Goal: Information Seeking & Learning: Compare options

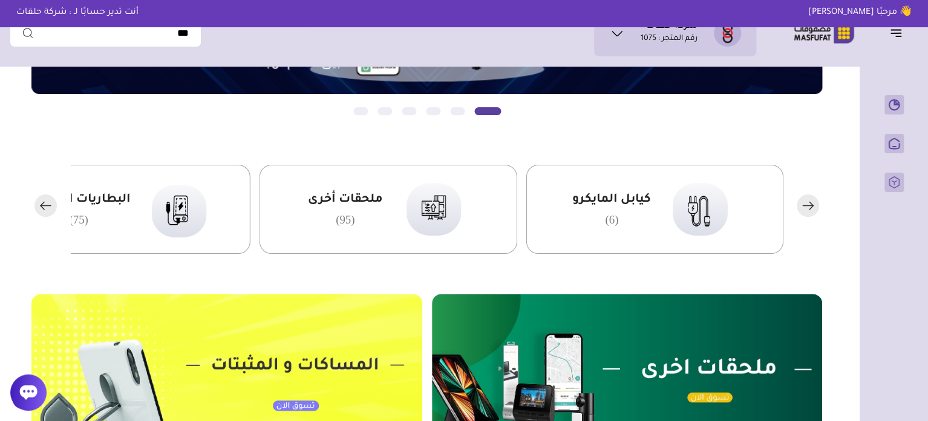
scroll to position [242, 0]
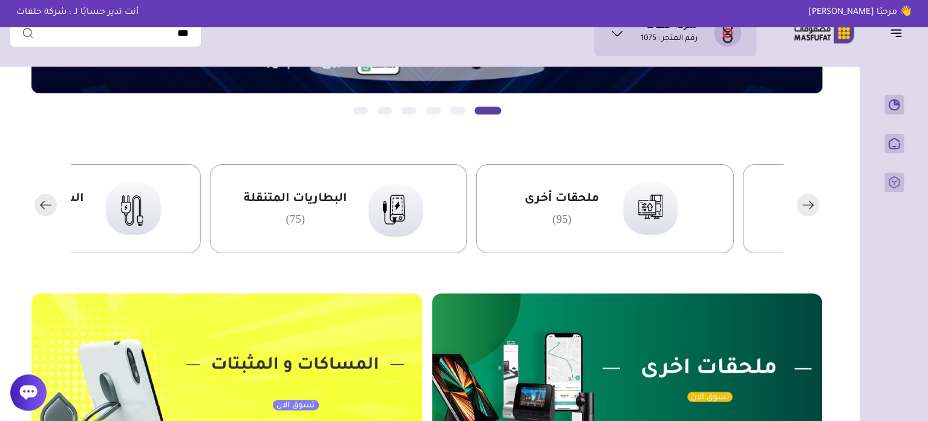
drag, startPoint x: 433, startPoint y: 191, endPoint x: 652, endPoint y: 182, distance: 219.2
click at [652, 182] on img at bounding box center [648, 207] width 74 height 71
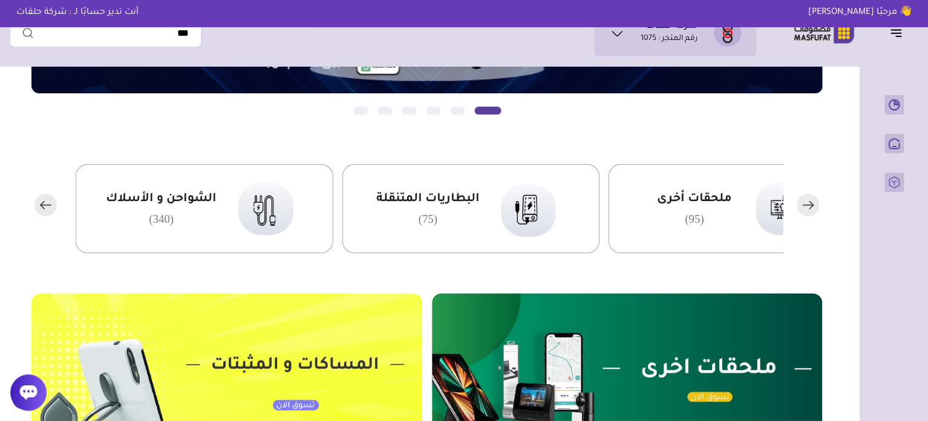
drag, startPoint x: 379, startPoint y: 190, endPoint x: 556, endPoint y: 185, distance: 176.7
click at [548, 188] on div "البطاريات المتنقلة (75)" at bounding box center [471, 208] width 258 height 89
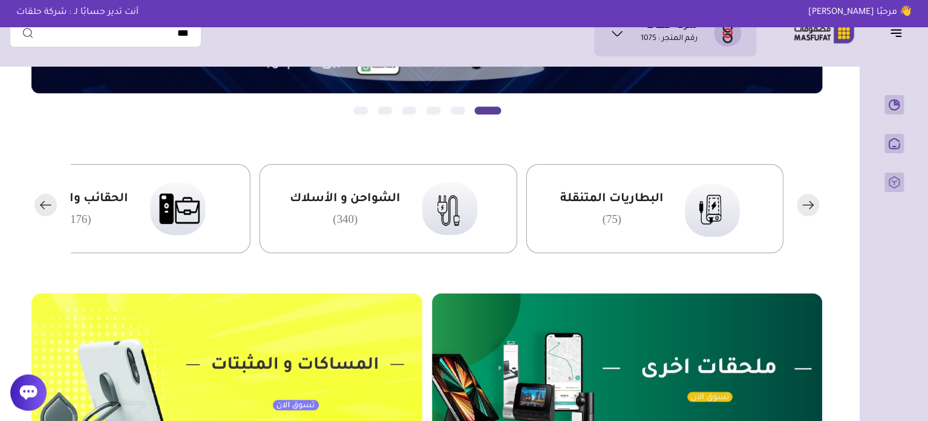
click at [400, 198] on span "الشواحن و الأسلاك" at bounding box center [344, 199] width 111 height 16
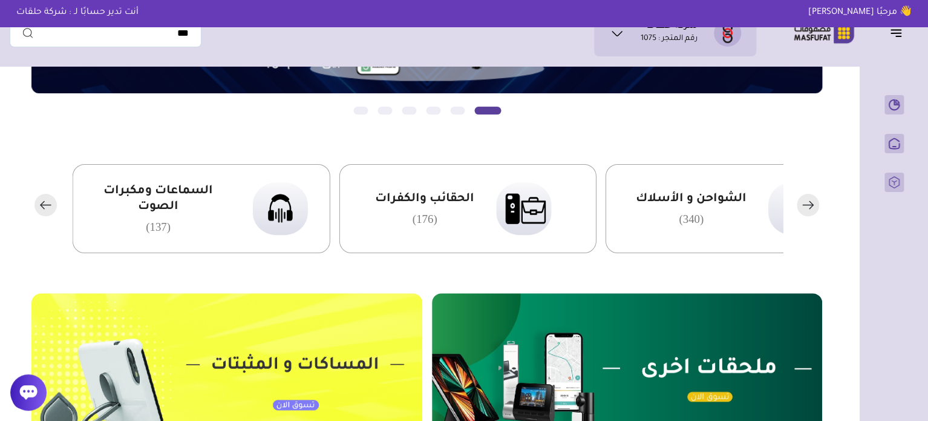
drag, startPoint x: 460, startPoint y: 203, endPoint x: 519, endPoint y: 200, distance: 59.3
click at [474, 203] on span "الحقائب والكفرات" at bounding box center [424, 199] width 99 height 16
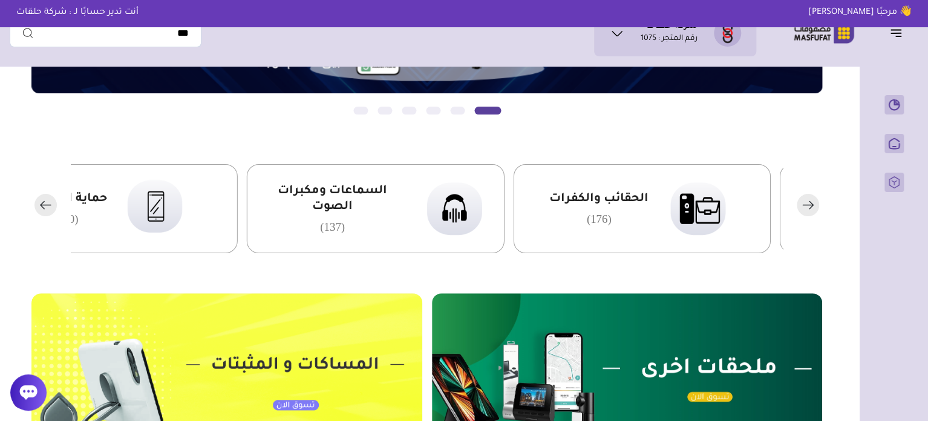
drag, startPoint x: 397, startPoint y: 201, endPoint x: 384, endPoint y: 203, distance: 12.8
click at [384, 203] on span "السماعات ومكبرات الصوت" at bounding box center [332, 198] width 146 height 31
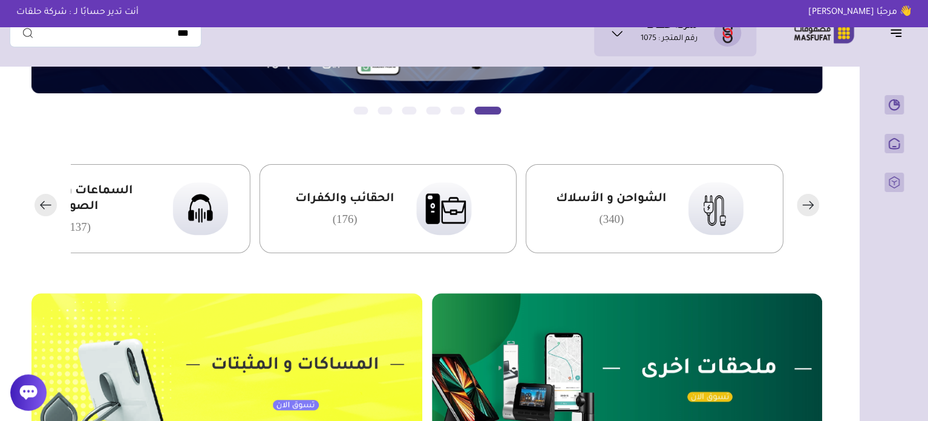
click at [324, 195] on span "الحقائب والكفرات" at bounding box center [344, 199] width 99 height 16
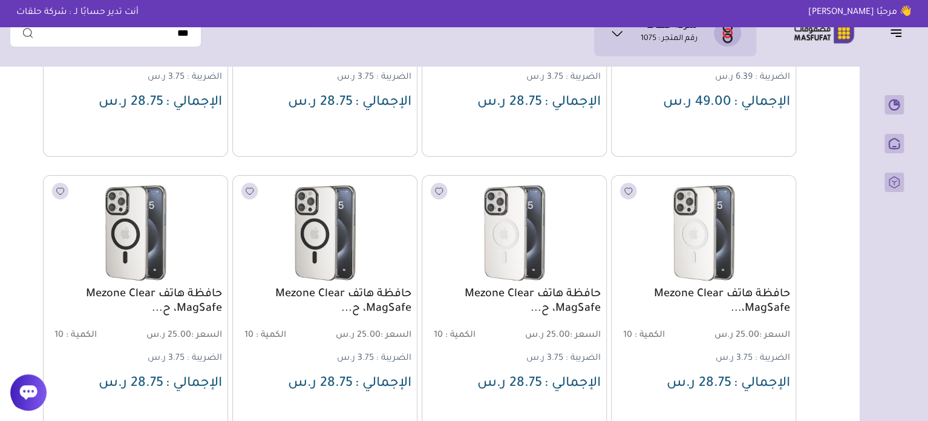
scroll to position [2384, 0]
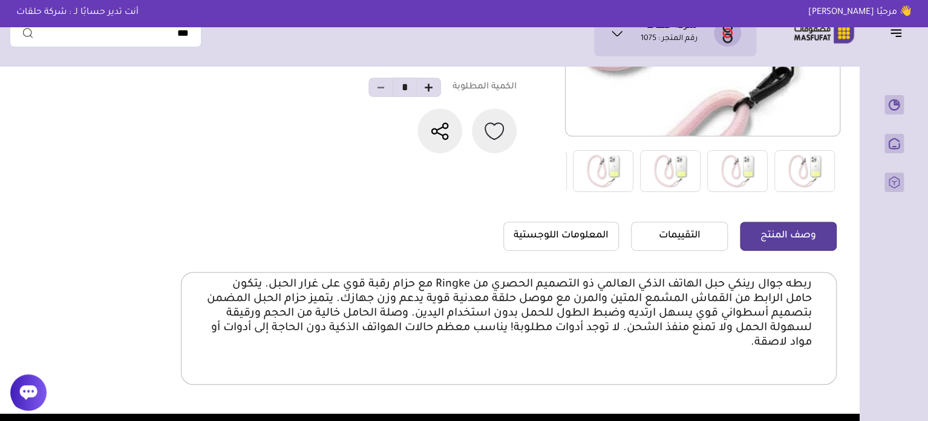
scroll to position [242, 0]
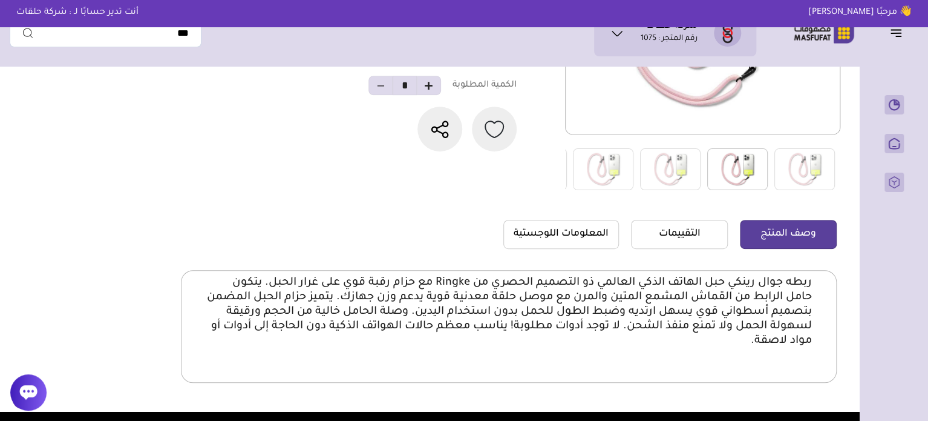
click at [725, 167] on img at bounding box center [737, 169] width 61 height 42
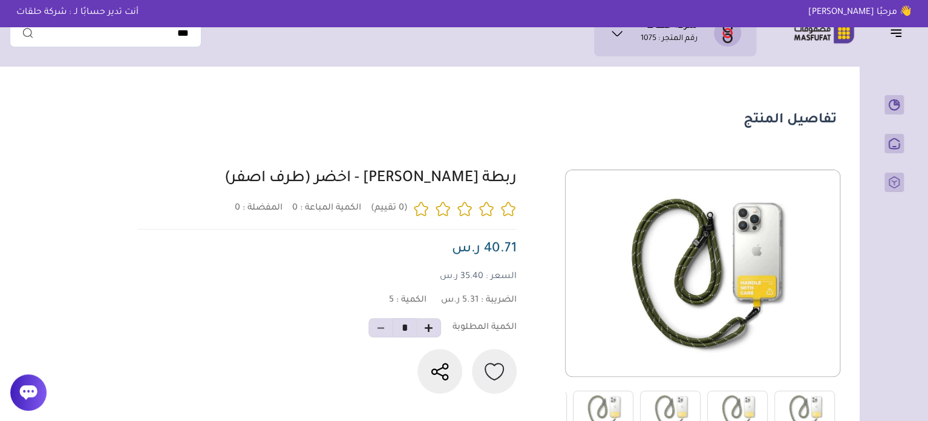
drag, startPoint x: 520, startPoint y: 185, endPoint x: 404, endPoint y: 176, distance: 117.1
click at [404, 176] on div at bounding box center [485, 300] width 703 height 263
copy link "ربطة جوال رينكي"
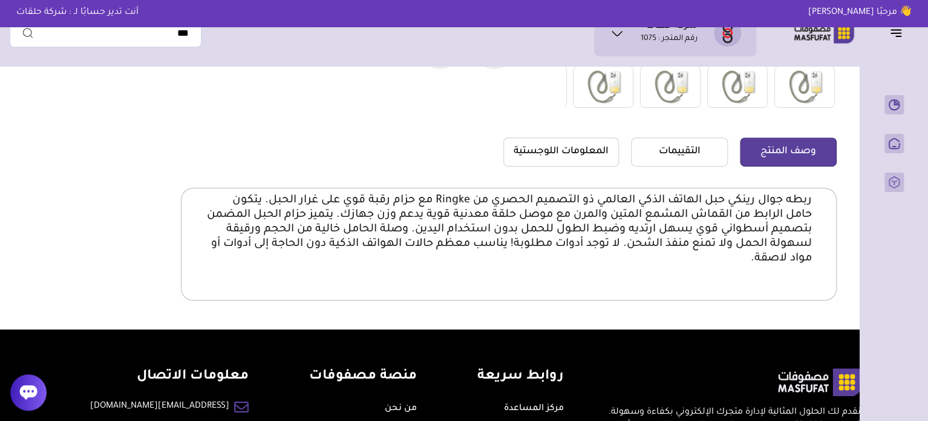
scroll to position [363, 0]
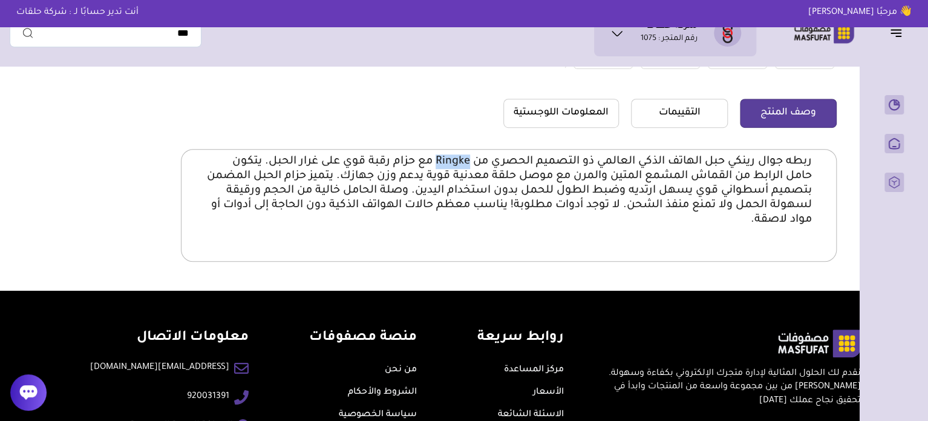
drag, startPoint x: 468, startPoint y: 157, endPoint x: 436, endPoint y: 155, distance: 32.1
click at [436, 155] on p "ربطه جوال رينكي حبل الهاتف الذكي العالمي ذو التصميم الحصري من Ringke مع حزام رق…" at bounding box center [509, 190] width 606 height 73
copy p "Ringke"
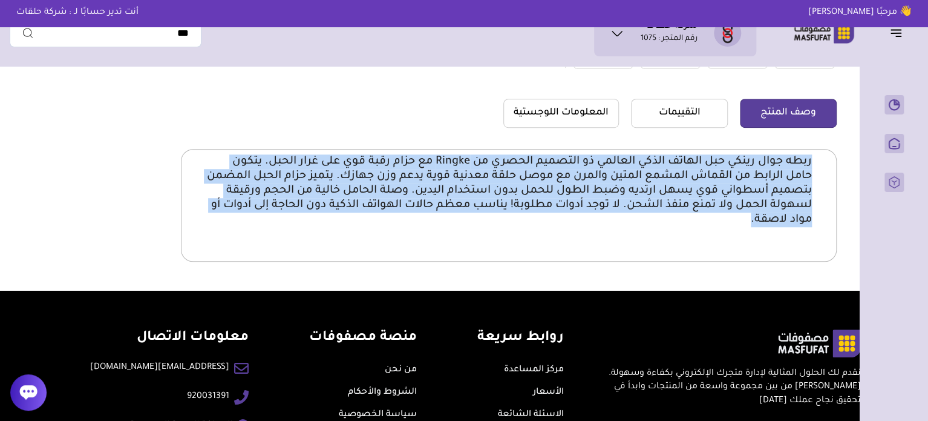
drag, startPoint x: 813, startPoint y: 162, endPoint x: 704, endPoint y: 227, distance: 127.0
click at [704, 227] on div "ربطه جوال رينكي حبل الهاتف الذكي العالمي ذو التصميم الحصري من Ringke مع حزام رق…" at bounding box center [509, 205] width 656 height 113
copy p "ربطه جوال رينكي حبل الهاتف الذكي العالمي ذو التصميم الحصري من Ringke مع حزام رق…"
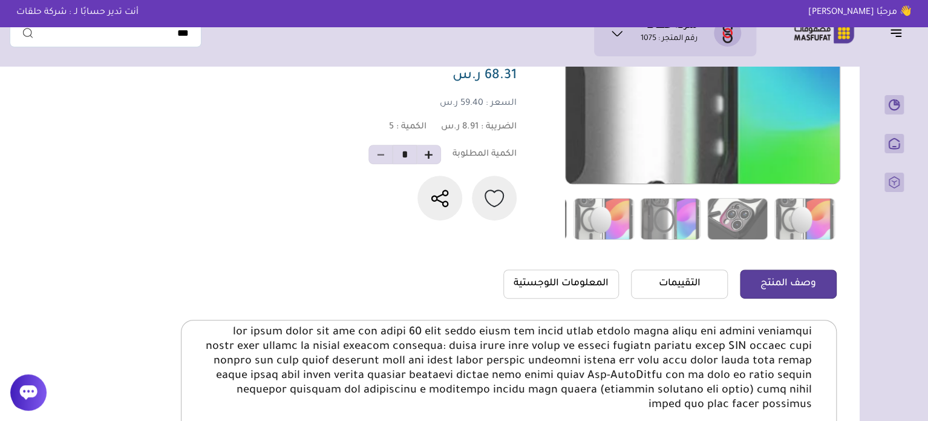
scroll to position [242, 0]
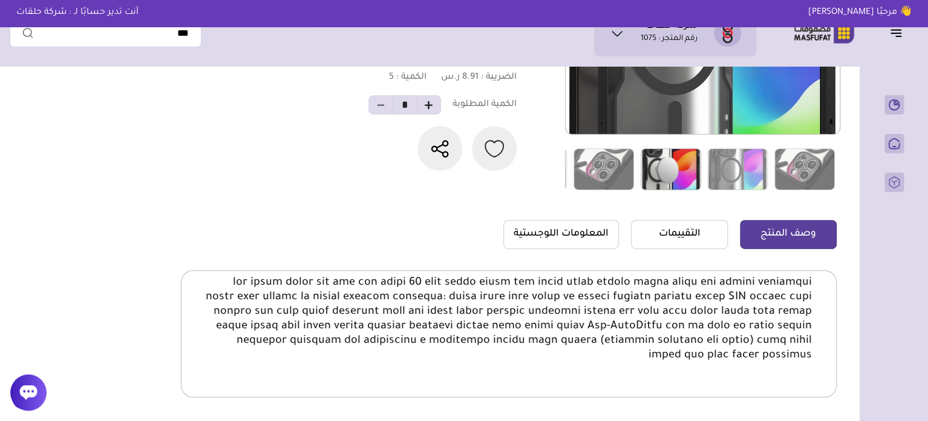
click at [670, 180] on img at bounding box center [671, 169] width 61 height 42
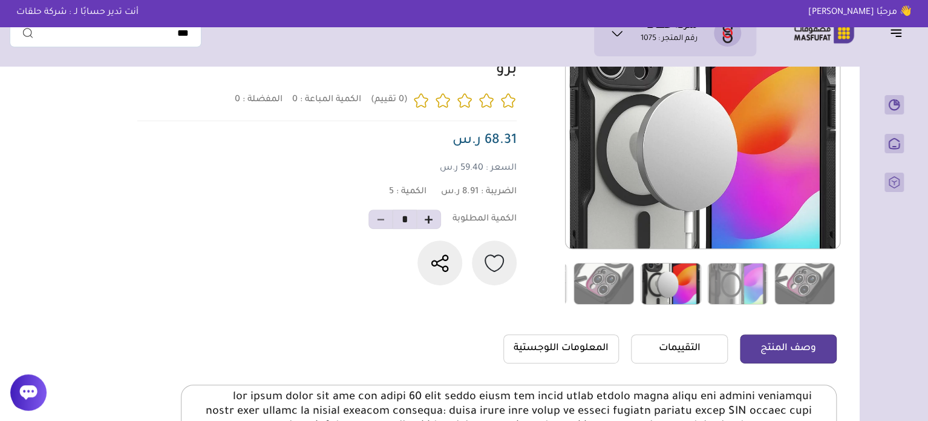
scroll to position [121, 0]
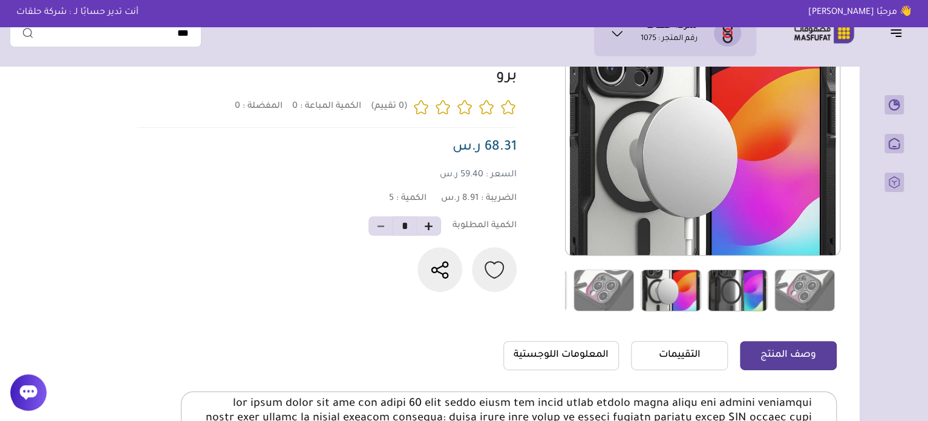
click at [717, 273] on img at bounding box center [737, 290] width 61 height 42
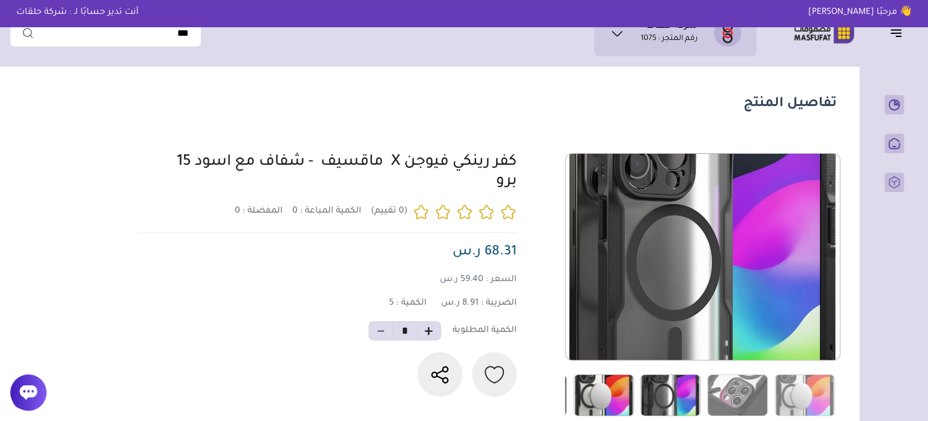
scroll to position [0, 0]
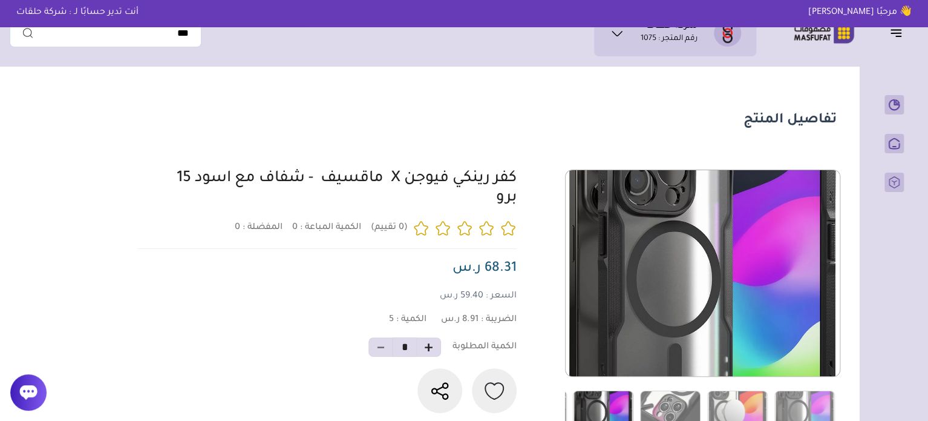
drag, startPoint x: 520, startPoint y: 188, endPoint x: 390, endPoint y: 175, distance: 131.2
click at [390, 175] on div at bounding box center [485, 300] width 703 height 263
copy link "كفر رينكي فيوجن X"
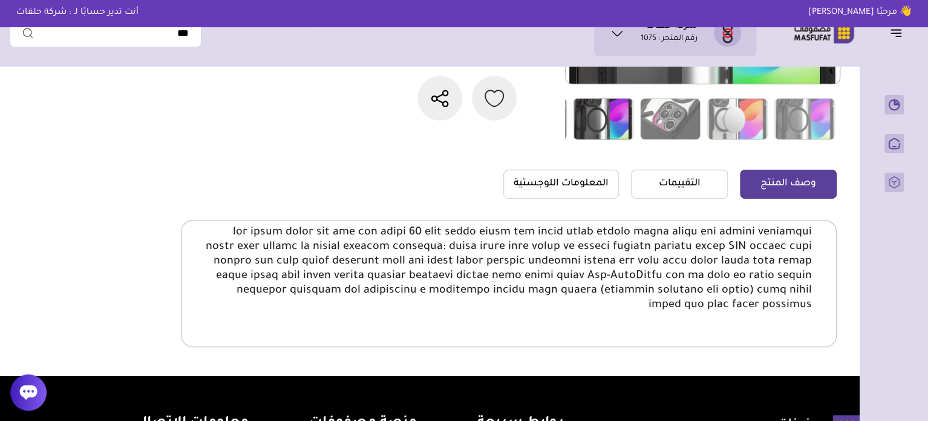
scroll to position [303, 0]
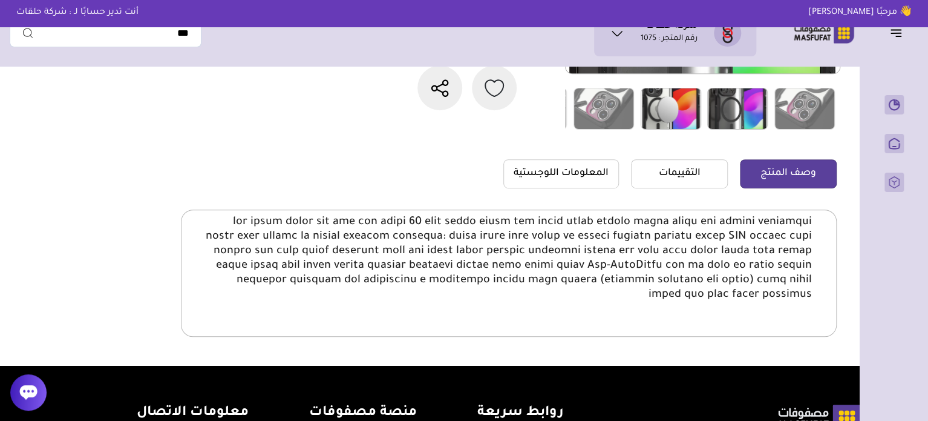
click at [454, 224] on p at bounding box center [509, 258] width 606 height 87
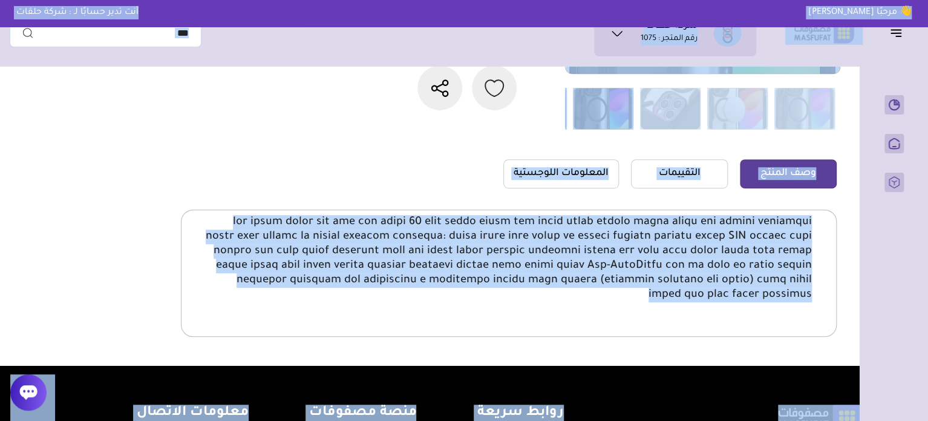
copy body "👋 مرحبًا حسين فؤاد أنت تدير حسابًا لـ : شركة حلقات شركة حلقات رقم المتجر : 1075…"
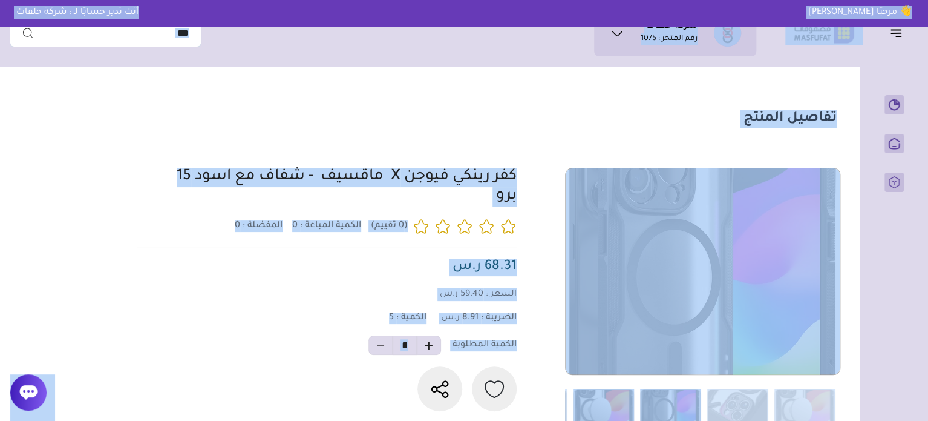
scroll to position [0, 0]
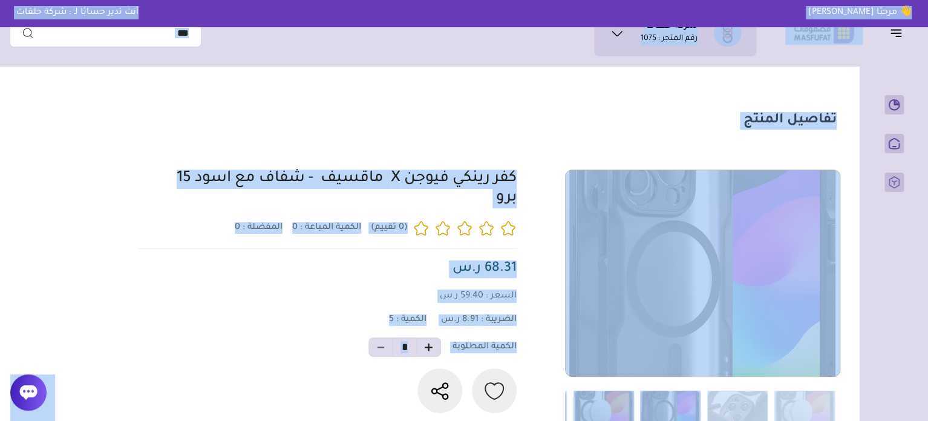
click at [609, 402] on img at bounding box center [604, 411] width 61 height 42
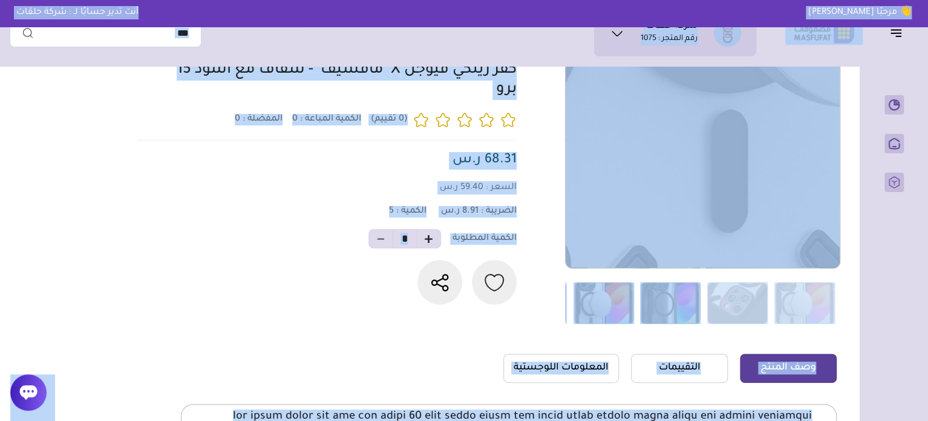
scroll to position [121, 0]
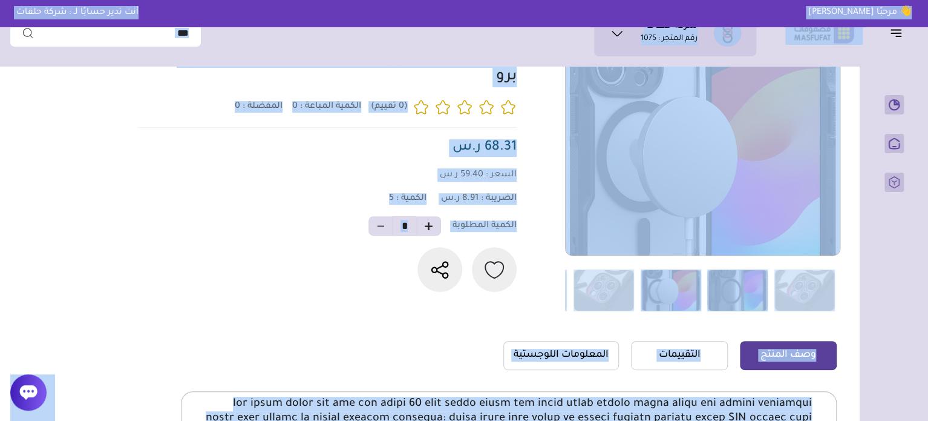
click at [743, 281] on img at bounding box center [737, 290] width 61 height 42
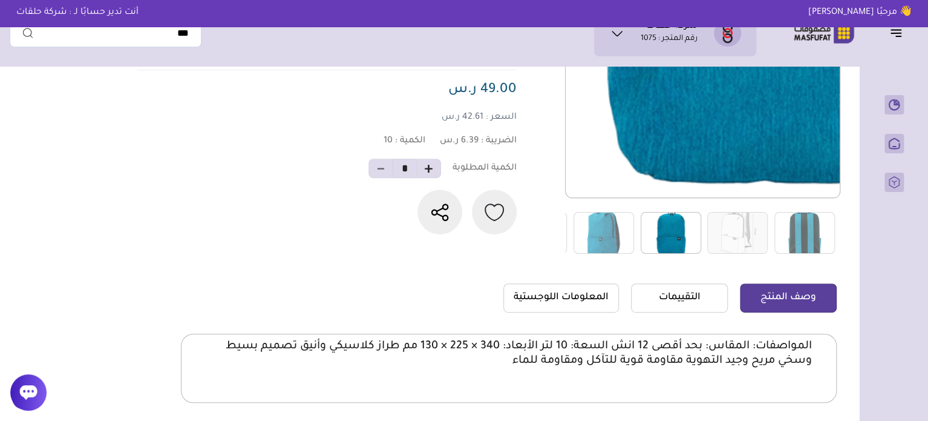
scroll to position [182, 0]
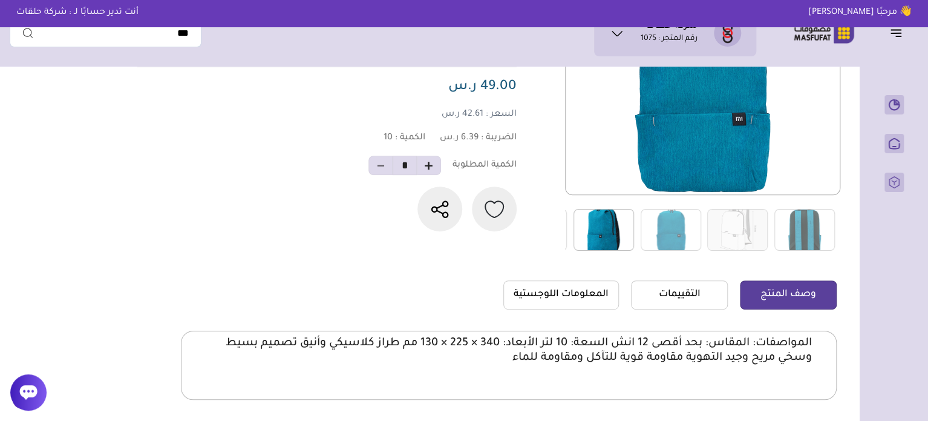
click at [605, 218] on img at bounding box center [604, 230] width 61 height 42
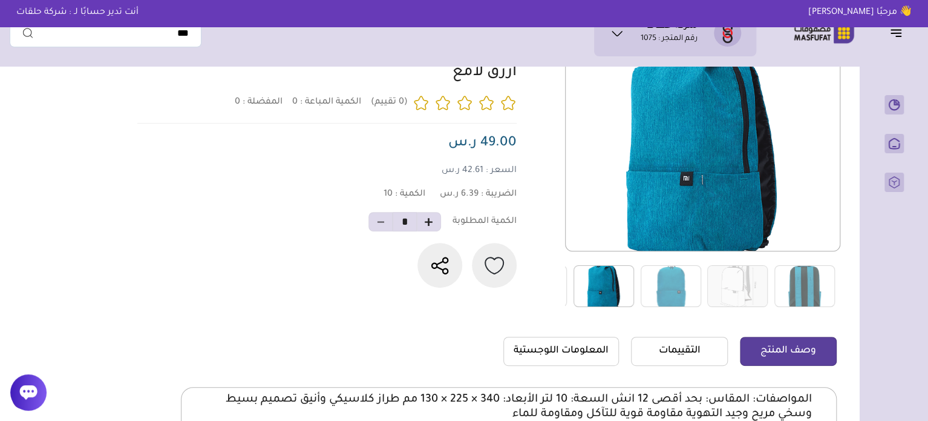
scroll to position [121, 0]
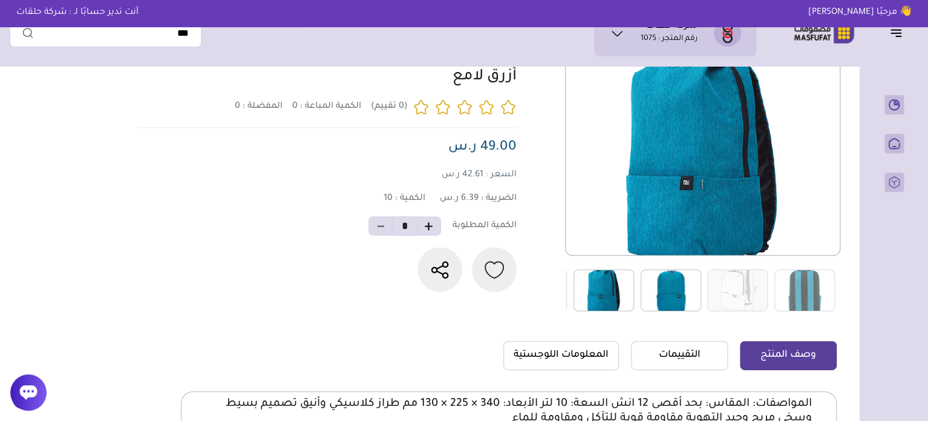
click at [684, 304] on img at bounding box center [671, 290] width 61 height 42
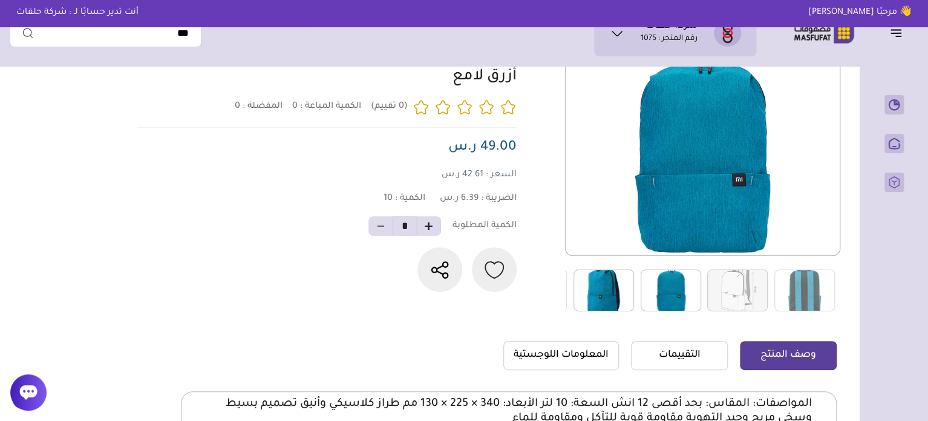
click at [746, 290] on img at bounding box center [737, 290] width 61 height 42
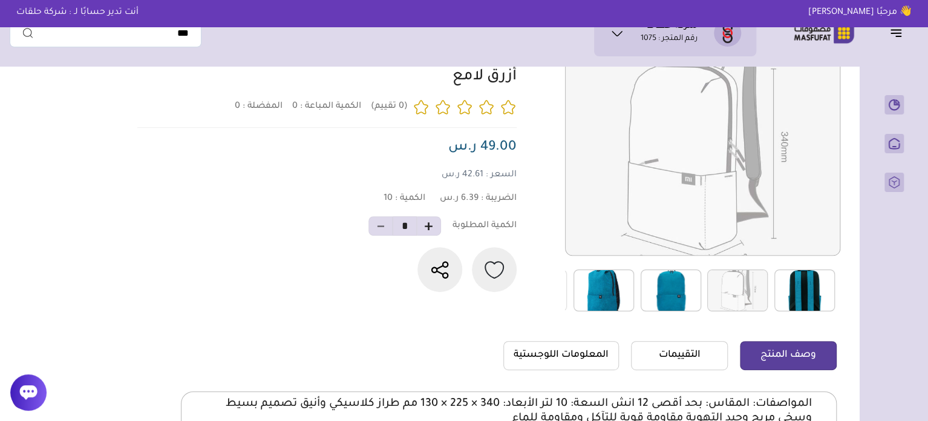
click at [792, 277] on img at bounding box center [804, 290] width 61 height 42
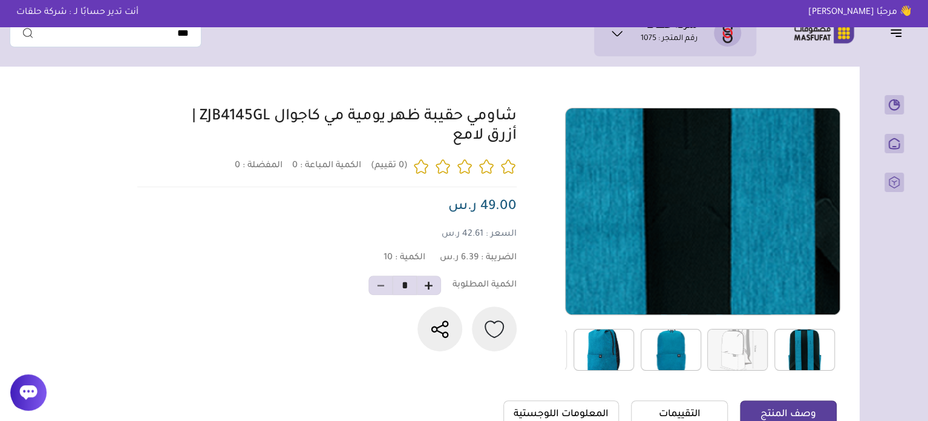
scroll to position [61, 0]
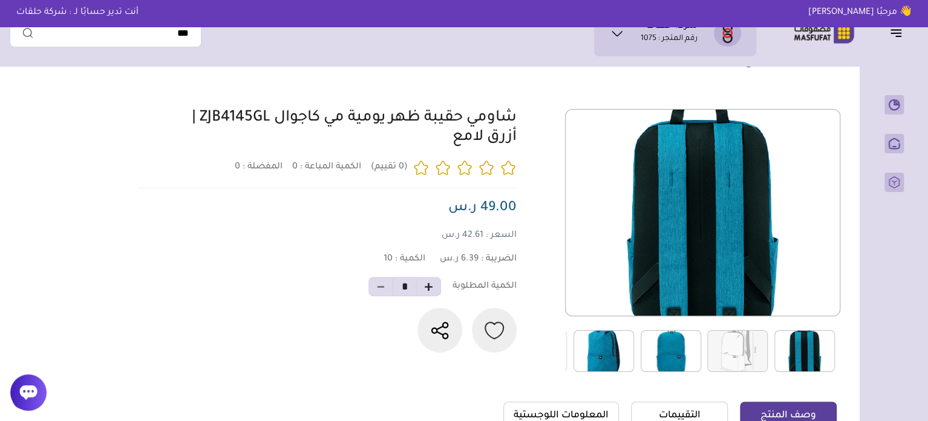
click at [681, 343] on img at bounding box center [671, 351] width 61 height 42
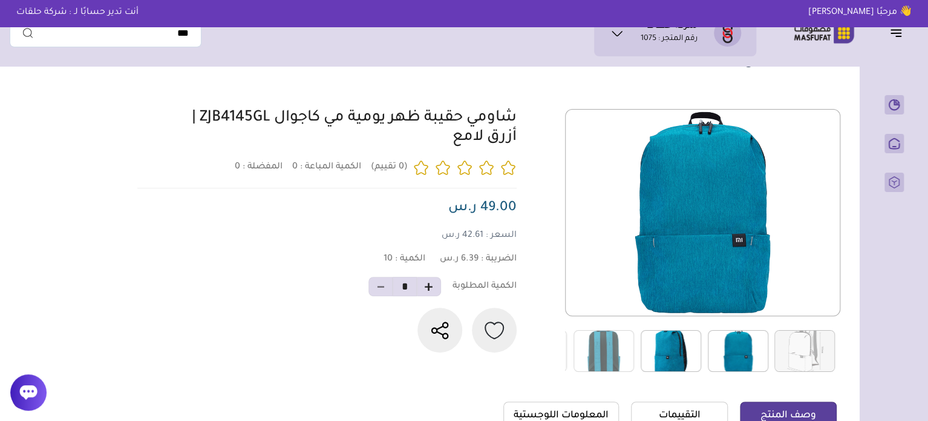
click at [709, 344] on img at bounding box center [738, 351] width 61 height 42
click at [680, 338] on img at bounding box center [671, 351] width 61 height 42
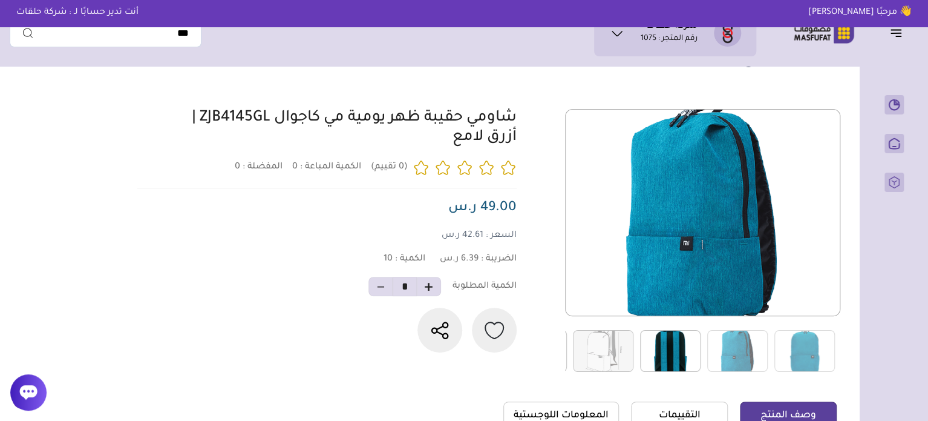
click at [145, 258] on div "شاومي حقيبة ظهر يومية مي كاجوال ZJB4145GL | أزرق لامع 0 0 6.39 ر.س" at bounding box center [323, 230] width 387 height 243
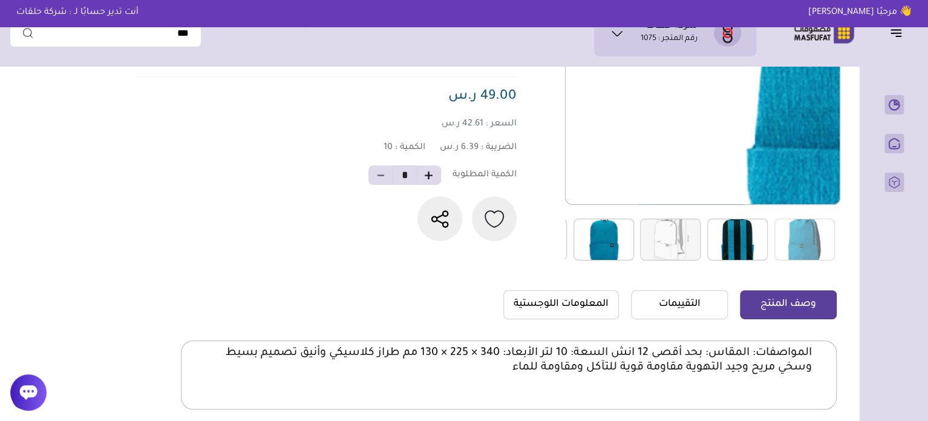
scroll to position [363, 0]
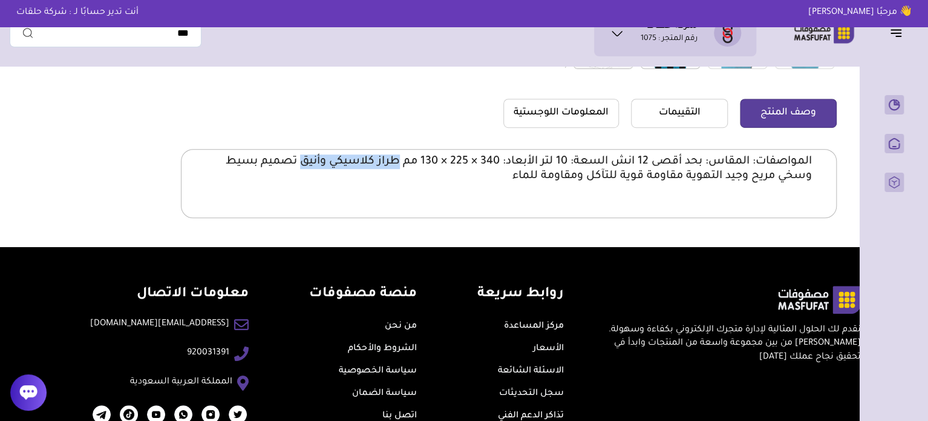
drag, startPoint x: 402, startPoint y: 166, endPoint x: 303, endPoint y: 162, distance: 99.3
click at [303, 162] on p "المواصفات: المقاس: بحد أقصى 12 انش السعة: 10 لتر الأبعاد: 340 × 225 × 130 مم طر…" at bounding box center [509, 168] width 606 height 29
copy p "طراز كلاسيكي وأنيق"
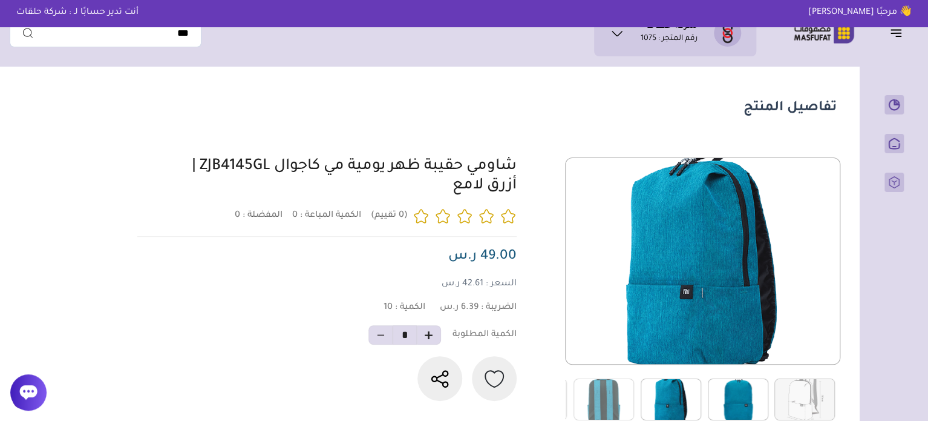
scroll to position [0, 0]
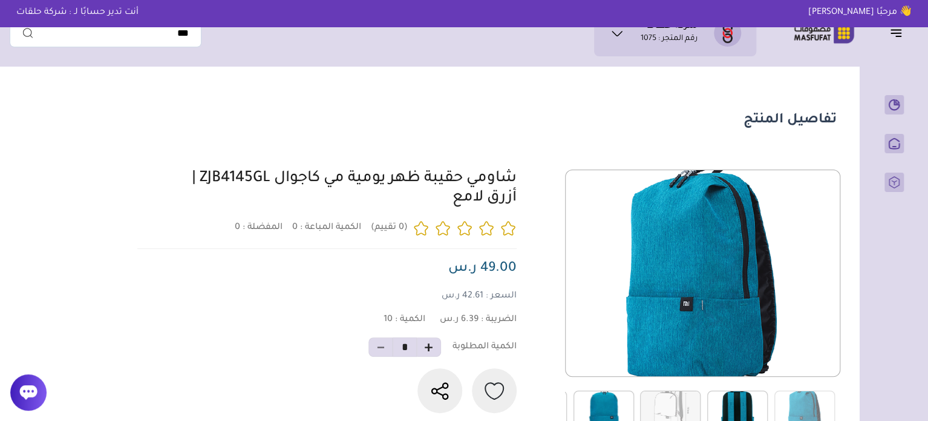
drag, startPoint x: 276, startPoint y: 160, endPoint x: 385, endPoint y: 189, distance: 112.7
click at [385, 189] on section "تفاصيل المنتج 0 المفضلة : 0" at bounding box center [427, 341] width 834 height 538
drag, startPoint x: 287, startPoint y: 161, endPoint x: 254, endPoint y: 161, distance: 33.3
click at [287, 161] on section "تفاصيل المنتج 0 المفضلة : 0" at bounding box center [427, 341] width 834 height 538
drag, startPoint x: 270, startPoint y: 166, endPoint x: 463, endPoint y: 188, distance: 194.8
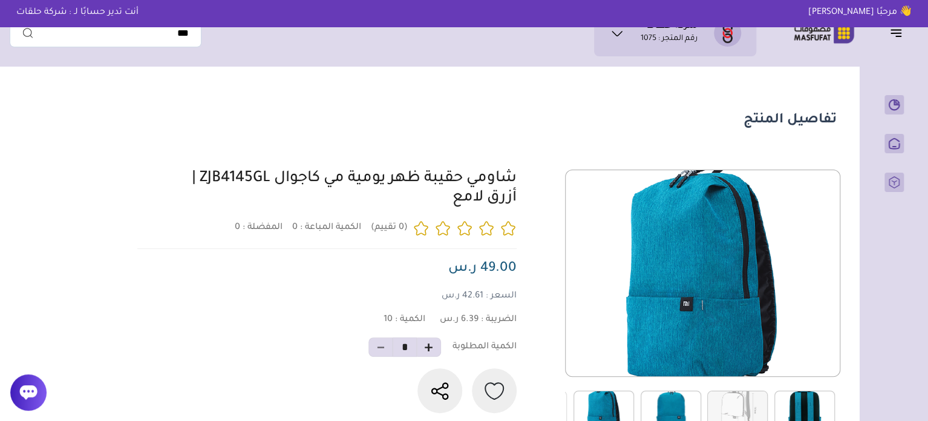
click at [463, 188] on section "تفاصيل المنتج 0 المفضلة : 0" at bounding box center [427, 341] width 834 height 538
copy link "حقيبة ظهر يومية مي كاجوال"
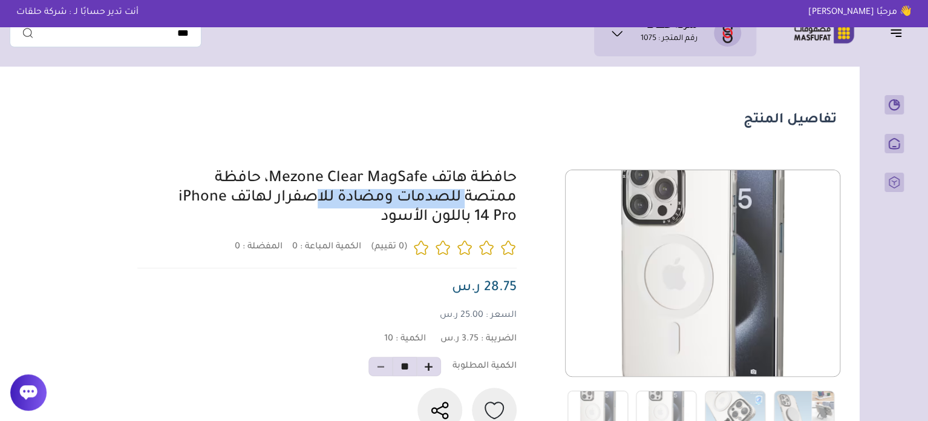
drag, startPoint x: 266, startPoint y: 165, endPoint x: 423, endPoint y: 186, distance: 158.1
click at [423, 186] on section "تفاصيل المنتج 0 المفضلة : 0" at bounding box center [427, 384] width 834 height 625
copy link "Mezone Clear MagSafe"
click at [209, 225] on div "حافظة هاتف Mezone Clear MagSafe، حافظة ممتصة للصدمات ومضادة للاصفرار لهاتف iPho…" at bounding box center [343, 198] width 348 height 58
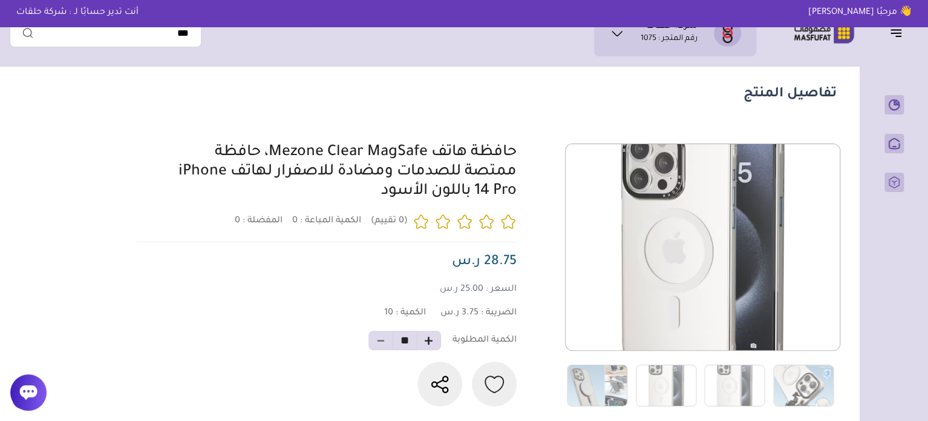
scroll to position [61, 0]
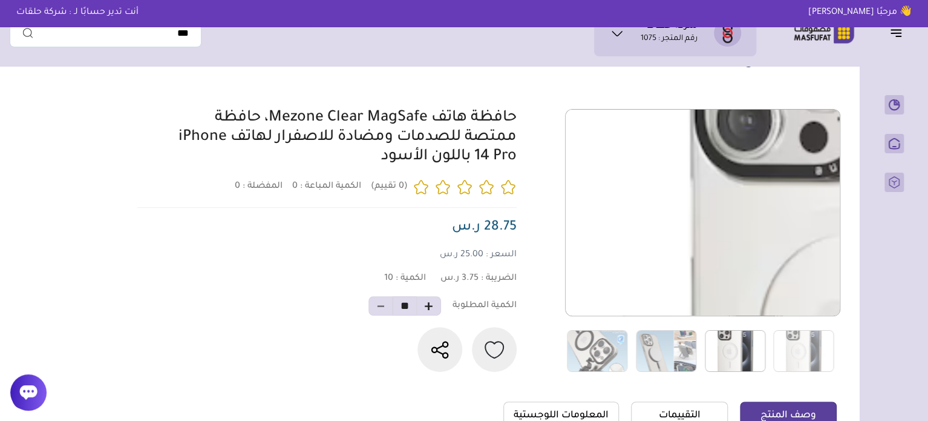
drag, startPoint x: 625, startPoint y: 175, endPoint x: 737, endPoint y: 354, distance: 211.2
click at [737, 354] on img at bounding box center [735, 351] width 61 height 42
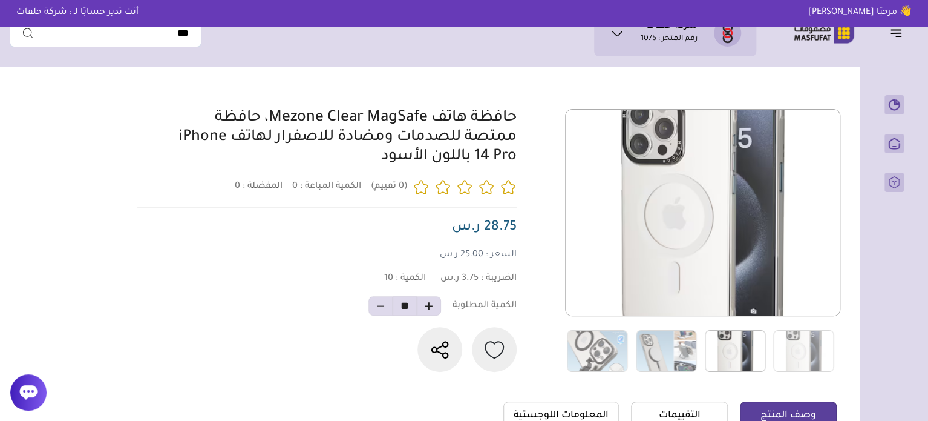
click at [737, 354] on img at bounding box center [735, 351] width 61 height 42
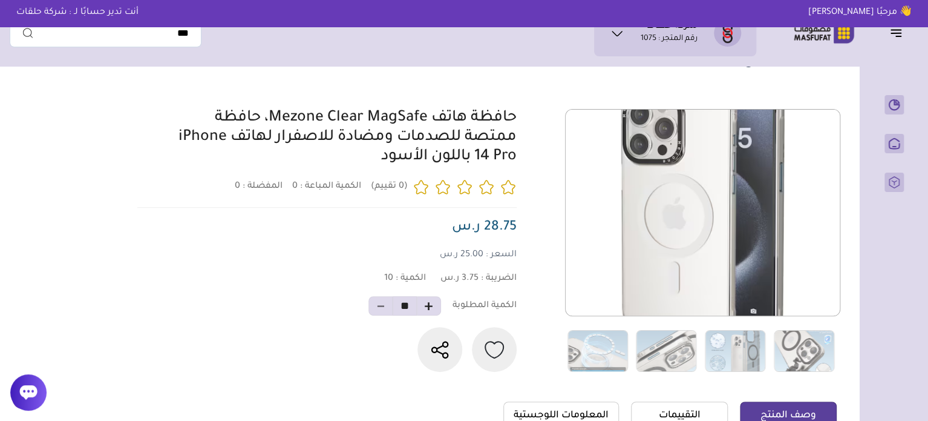
drag, startPoint x: 152, startPoint y: 142, endPoint x: 166, endPoint y: 148, distance: 14.6
click at [166, 148] on div "حافظة هاتف Mezone Clear MagSafe، حافظة ممتصة للصدمات ومضادة للاصفرار لهاتف iPho…" at bounding box center [323, 240] width 387 height 263
click at [185, 159] on div "حافظة هاتف Mezone Clear MagSafe، حافظة ممتصة للصدمات ومضادة للاصفرار لهاتف iPho…" at bounding box center [343, 138] width 348 height 58
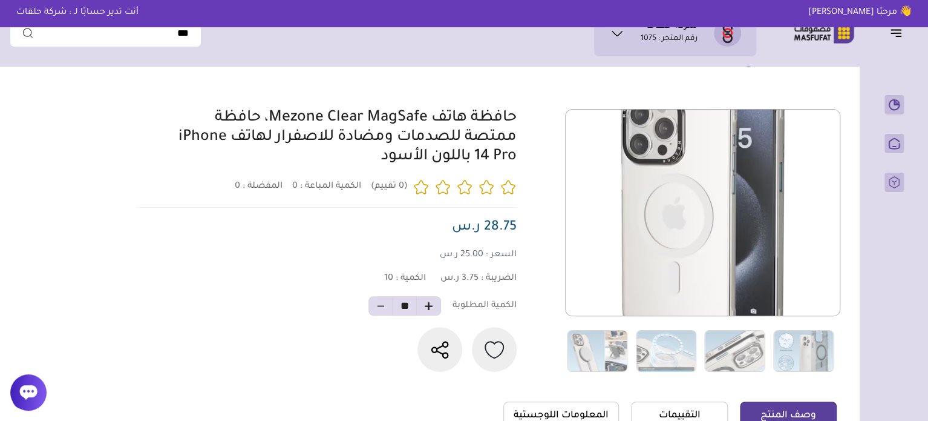
click at [209, 144] on link "حافظة هاتف Mezone Clear MagSafe، حافظة ممتصة للصدمات ومضادة للاصفرار لهاتف iPho…" at bounding box center [347, 137] width 338 height 55
drag, startPoint x: 209, startPoint y: 144, endPoint x: 206, endPoint y: 172, distance: 28.6
click at [206, 167] on div "حافظة هاتف Mezone Clear MagSafe، حافظة ممتصة للصدمات ومضادة للاصفرار لهاتف iPho…" at bounding box center [343, 138] width 348 height 58
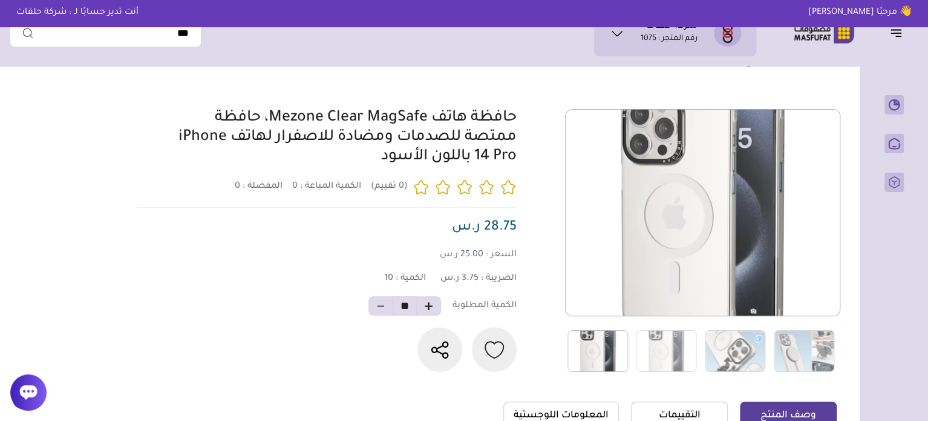
drag, startPoint x: 523, startPoint y: 174, endPoint x: 174, endPoint y: 142, distance: 350.5
click at [174, 142] on div "0 0 10" at bounding box center [485, 240] width 703 height 263
drag, startPoint x: 196, startPoint y: 171, endPoint x: 138, endPoint y: 153, distance: 60.9
click at [195, 167] on div "حافظة هاتف Mezone Clear MagSafe، حافظة ممتصة للصدمات ومضادة للاصفرار لهاتف iPho…" at bounding box center [343, 138] width 348 height 58
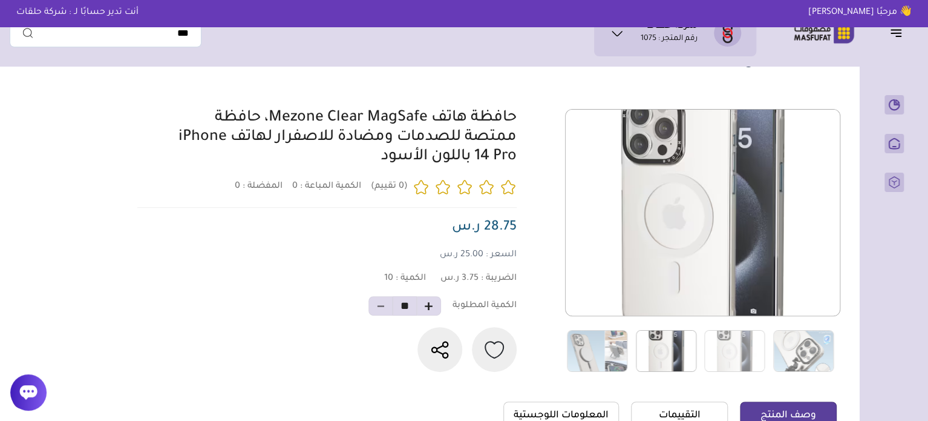
drag, startPoint x: 148, startPoint y: 146, endPoint x: 223, endPoint y: 145, distance: 75.0
click at [223, 145] on div "حافظة هاتف Mezone Clear MagSafe، حافظة ممتصة للصدمات ومضادة للاصفرار لهاتف iPho…" at bounding box center [323, 240] width 387 height 263
copy link "iPhone"
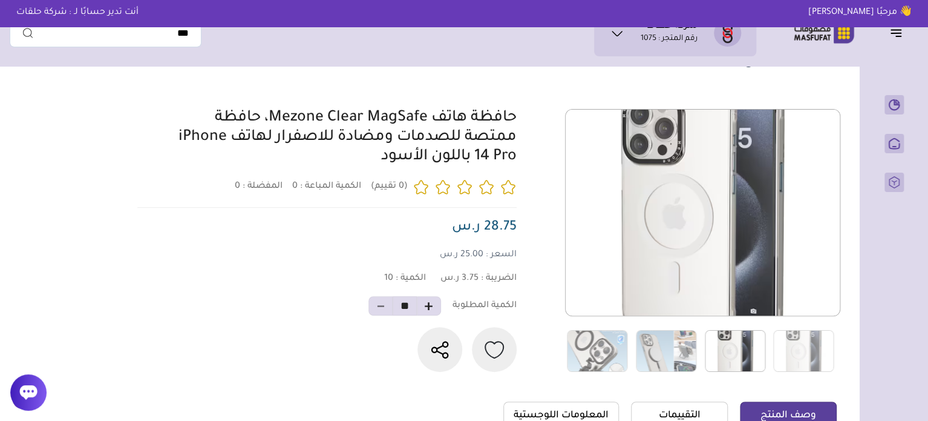
click at [335, 159] on div "حافظة هاتف Mezone Clear MagSafe، حافظة ممتصة للصدمات ومضادة للاصفرار لهاتف iPho…" at bounding box center [343, 138] width 348 height 58
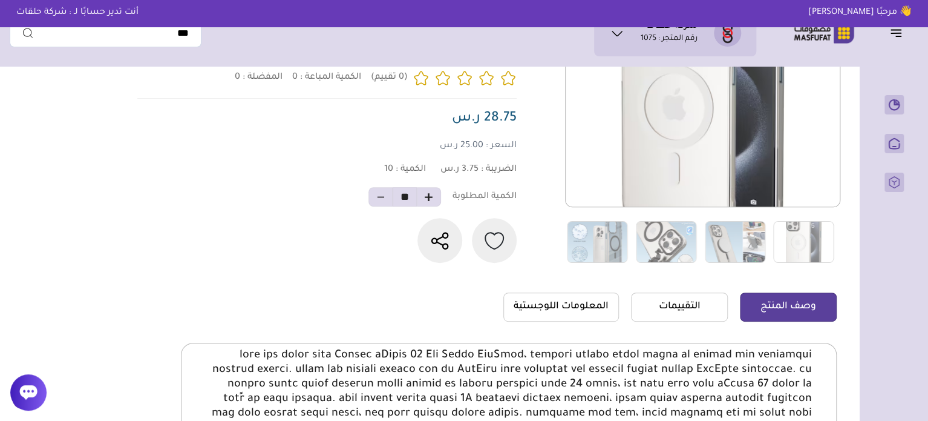
scroll to position [303, 0]
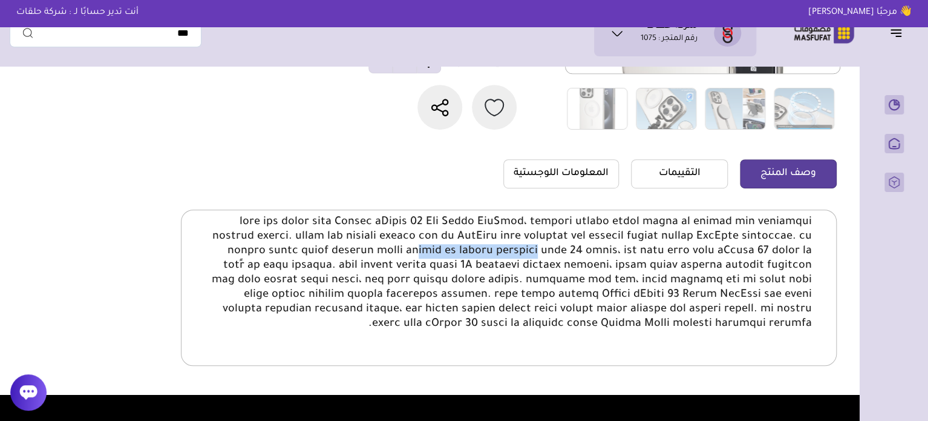
drag, startPoint x: 484, startPoint y: 272, endPoint x: 356, endPoint y: 278, distance: 128.4
click at [356, 278] on p at bounding box center [509, 273] width 606 height 116
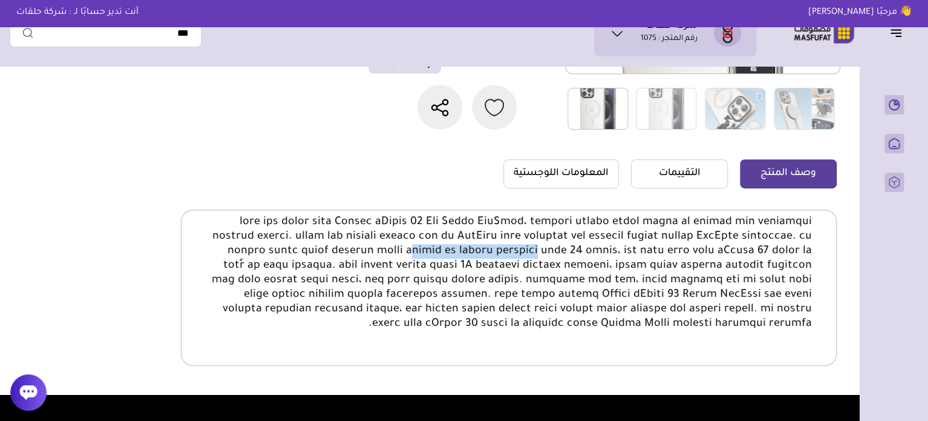
drag, startPoint x: 485, startPoint y: 273, endPoint x: 355, endPoint y: 273, distance: 130.1
click at [355, 273] on p at bounding box center [509, 273] width 606 height 116
copy p "حماية من الدرجة العسكرية"
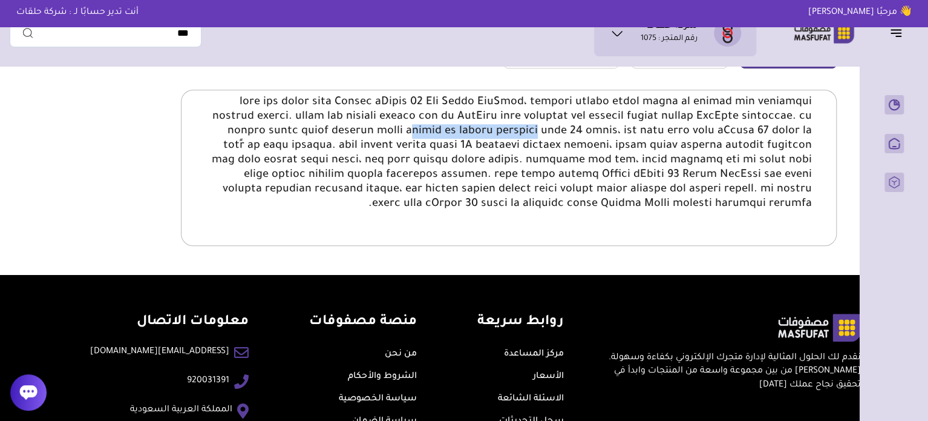
scroll to position [424, 0]
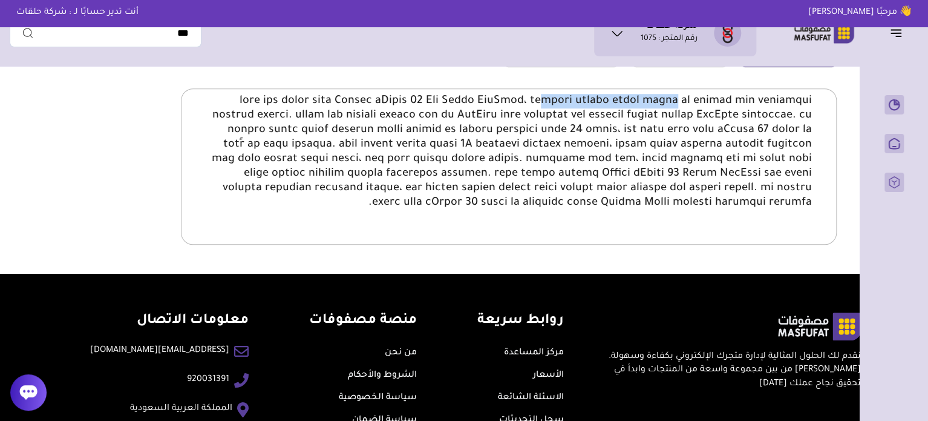
drag, startPoint x: 491, startPoint y: 120, endPoint x: 356, endPoint y: 118, distance: 134.9
click at [356, 118] on p at bounding box center [509, 152] width 606 height 116
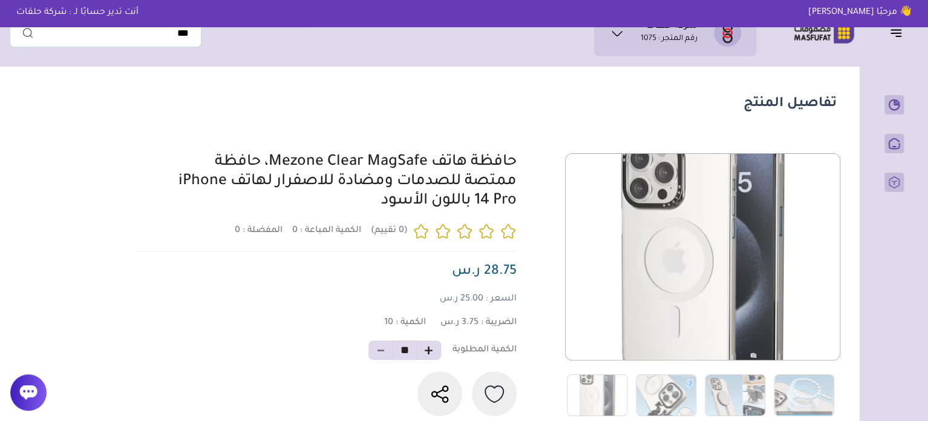
scroll to position [0, 0]
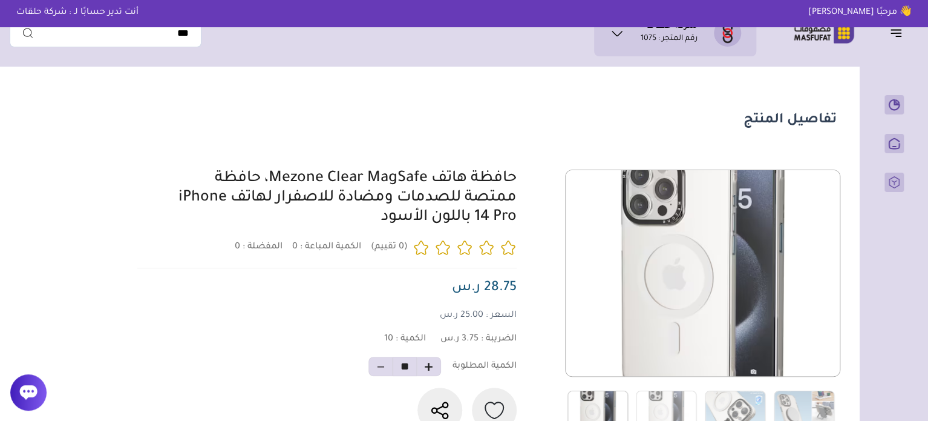
drag, startPoint x: 522, startPoint y: 182, endPoint x: 235, endPoint y: 209, distance: 288.7
click at [235, 209] on div "0 0 10" at bounding box center [485, 300] width 703 height 263
copy link "حافظة هاتف Mezone Clear MagSafe، حافظة ممتصة للصدمات ومضادة للاصفرار لهاتف"
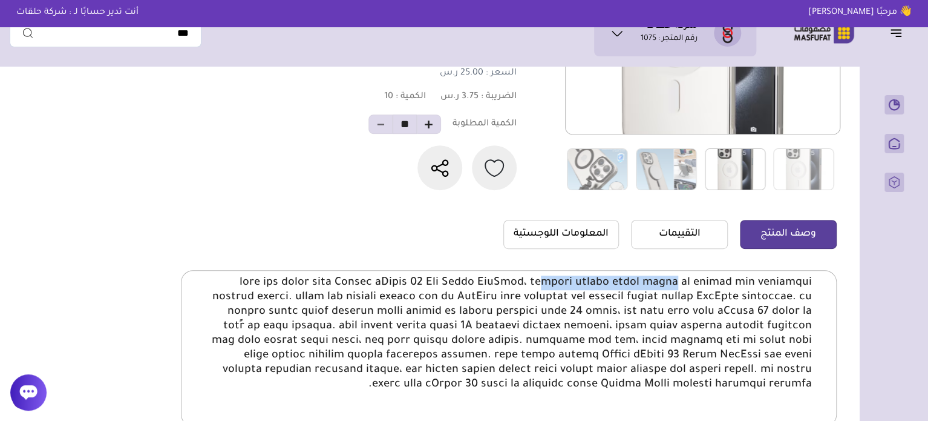
scroll to position [242, 0]
click at [610, 175] on img at bounding box center [597, 169] width 61 height 42
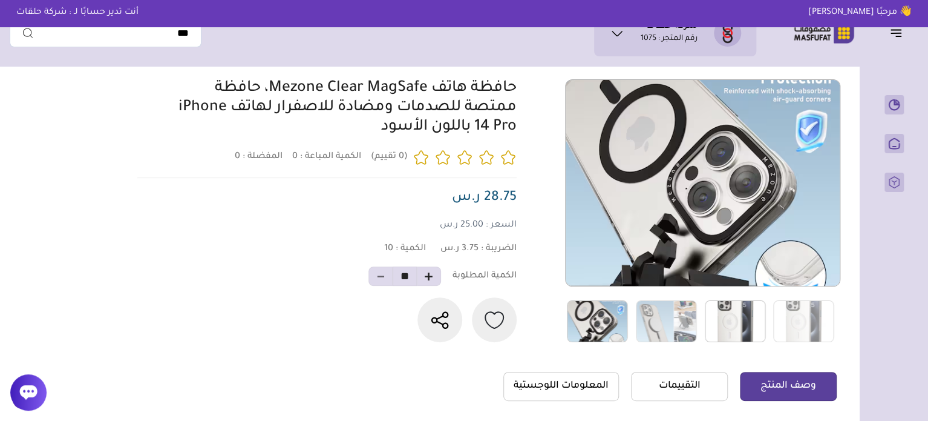
scroll to position [61, 0]
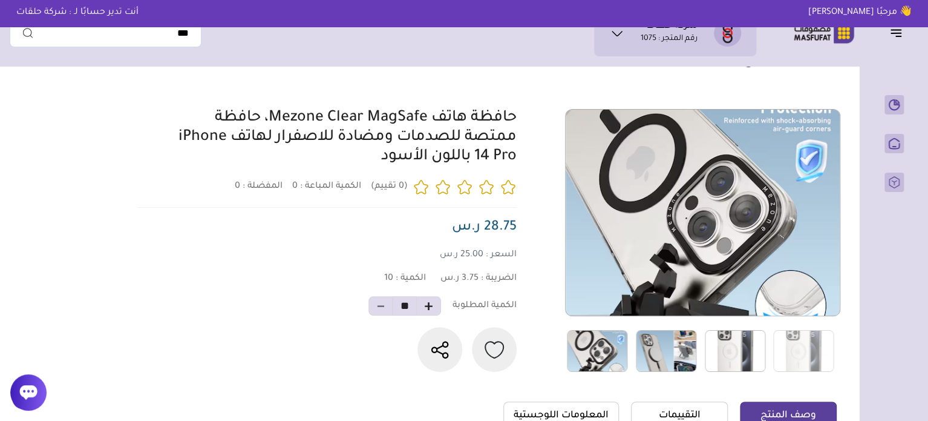
click at [643, 347] on img at bounding box center [666, 351] width 61 height 42
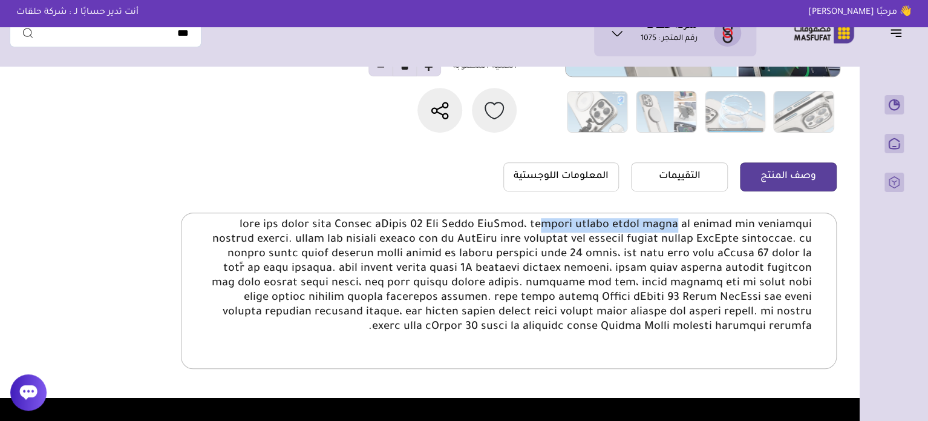
scroll to position [303, 0]
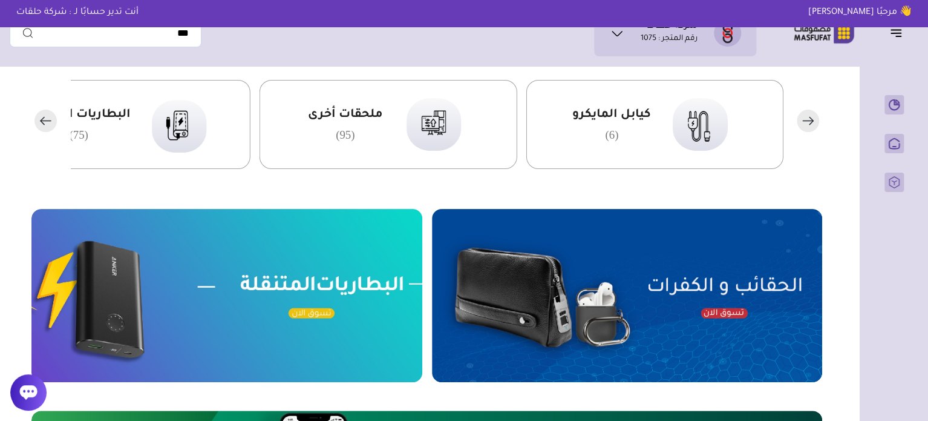
scroll to position [303, 0]
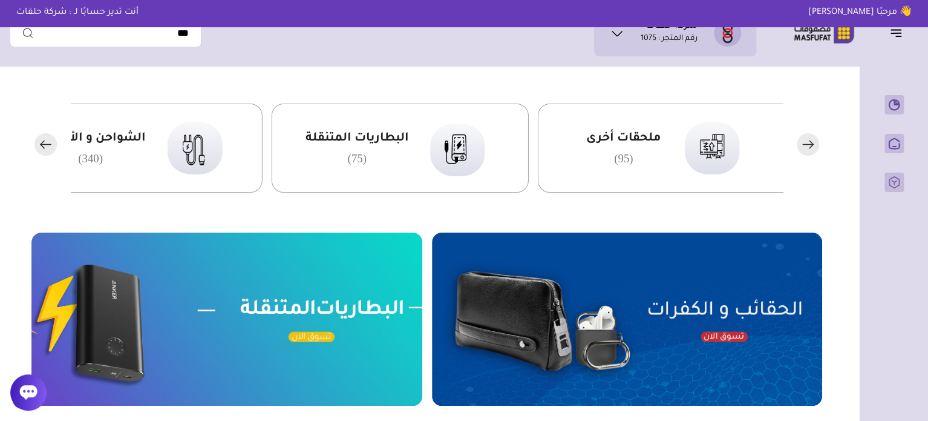
drag, startPoint x: 198, startPoint y: 148, endPoint x: 477, endPoint y: 148, distance: 278.3
click at [477, 148] on img at bounding box center [458, 147] width 74 height 71
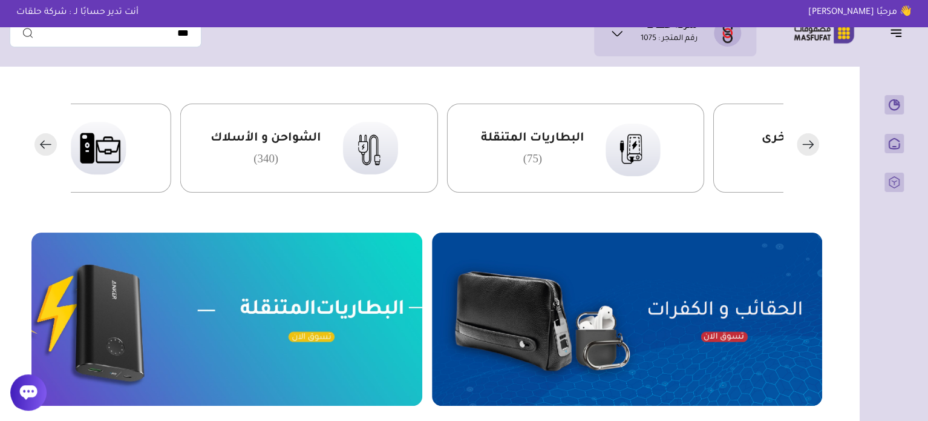
drag, startPoint x: 287, startPoint y: 150, endPoint x: 421, endPoint y: 164, distance: 134.4
click at [486, 162] on div "البطاريات المتنقلة (75)" at bounding box center [576, 147] width 258 height 89
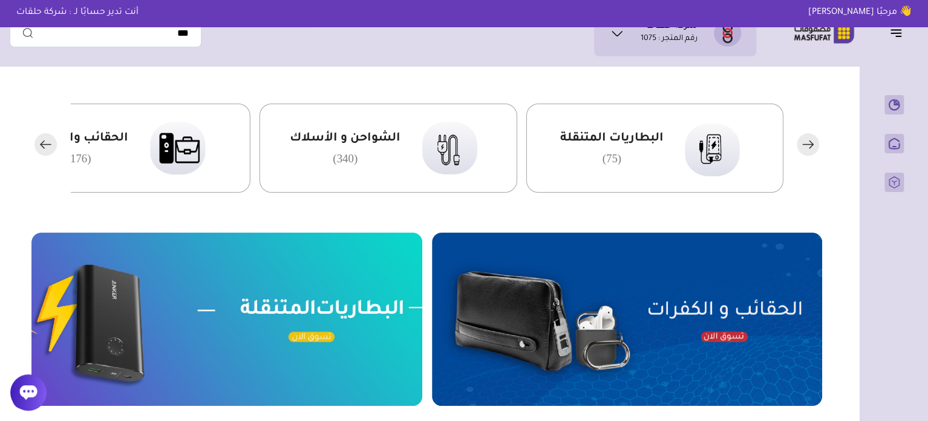
drag, startPoint x: 344, startPoint y: 164, endPoint x: 468, endPoint y: 164, distance: 124.6
click at [357, 164] on span "(340)" at bounding box center [344, 158] width 25 height 13
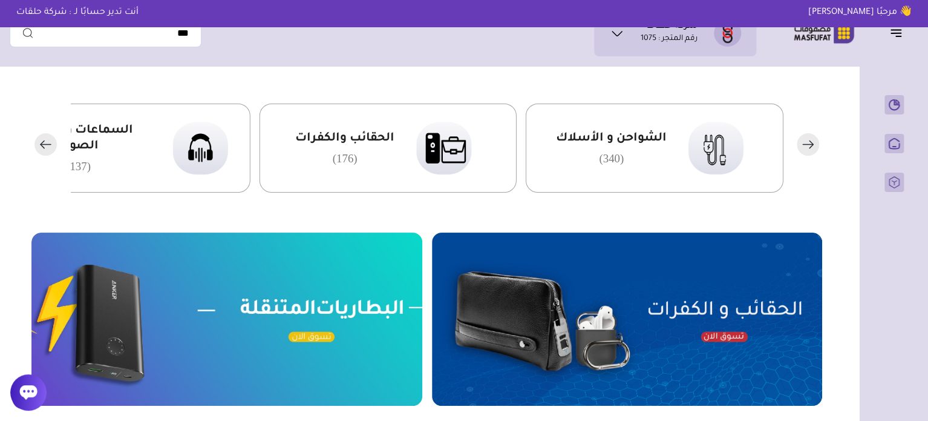
drag, startPoint x: 365, startPoint y: 159, endPoint x: 561, endPoint y: 160, distance: 196.0
click at [394, 160] on div "الحقائب والكفرات (176)" at bounding box center [344, 148] width 99 height 34
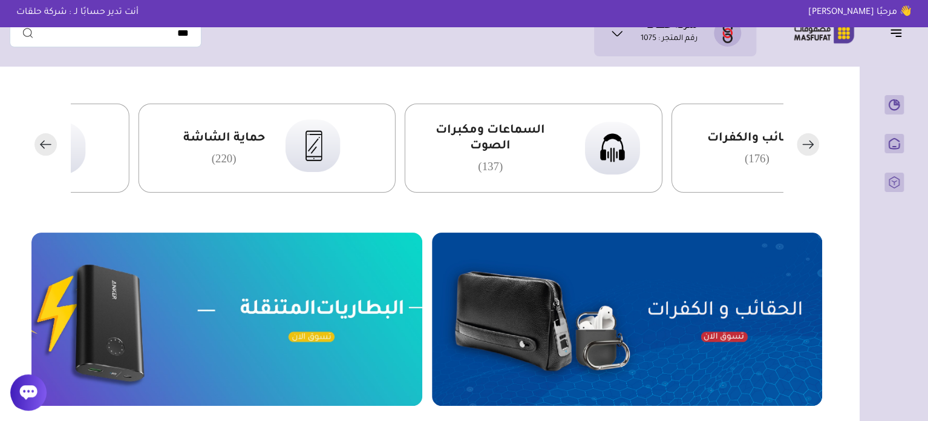
drag, startPoint x: 428, startPoint y: 142, endPoint x: 517, endPoint y: 144, distance: 89.0
click at [517, 144] on span "السماعات ومكبرات الصوت" at bounding box center [490, 138] width 146 height 31
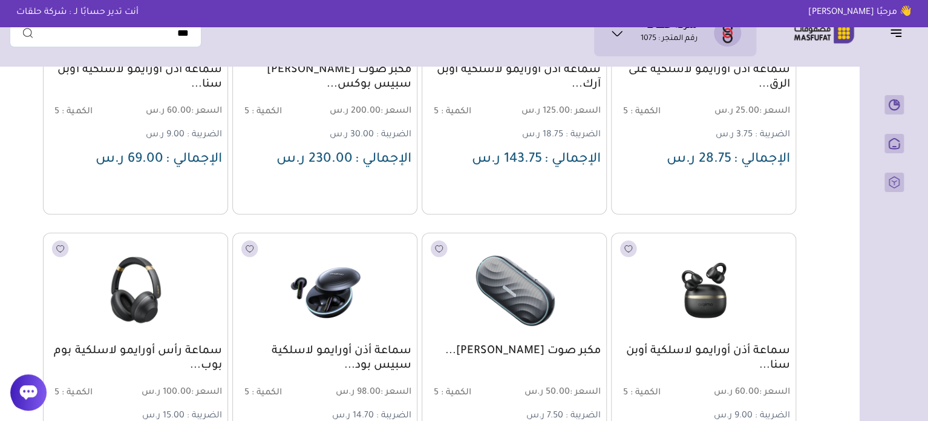
scroll to position [303, 0]
